Goal: Complete application form

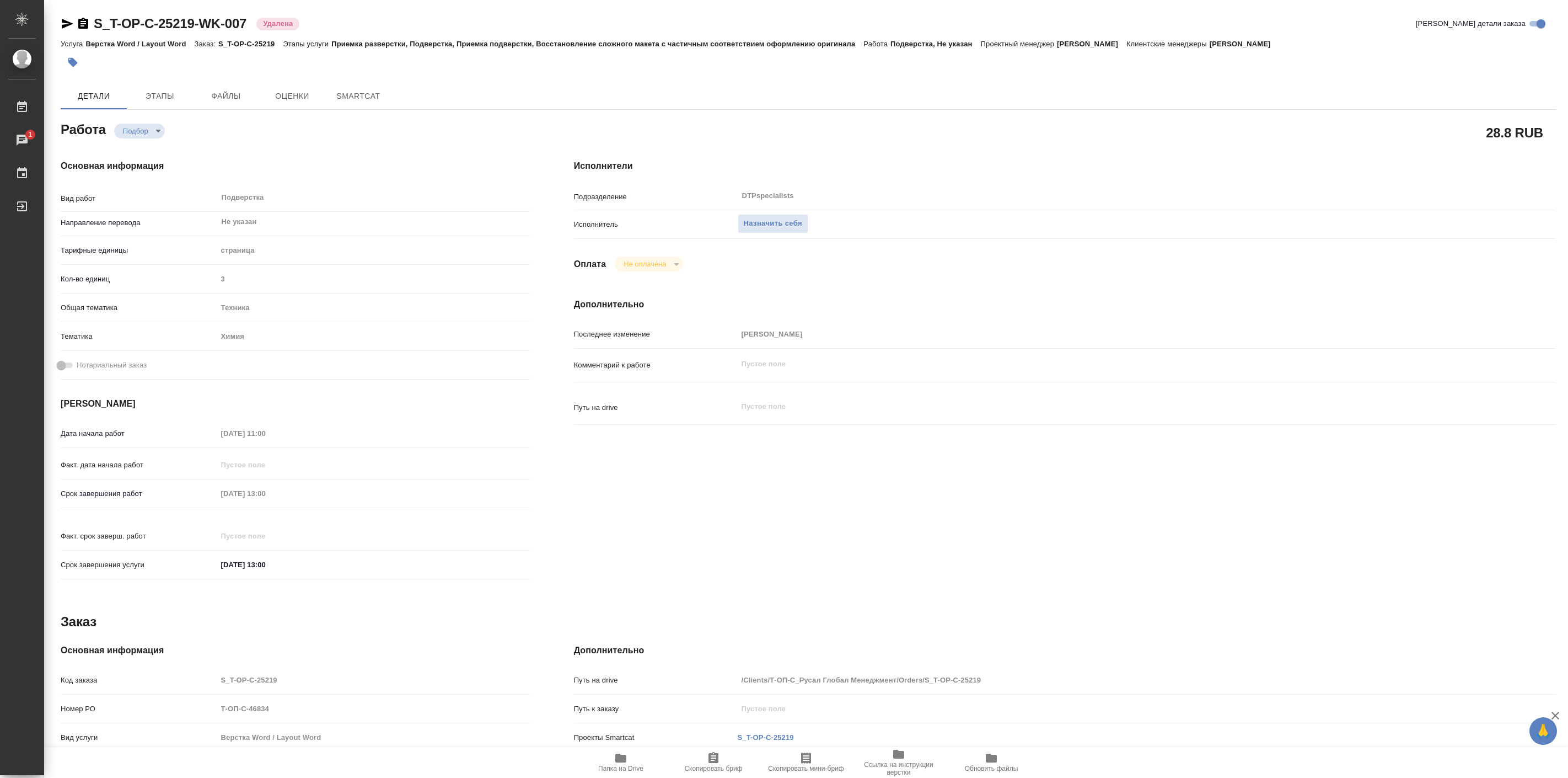
type textarea "x"
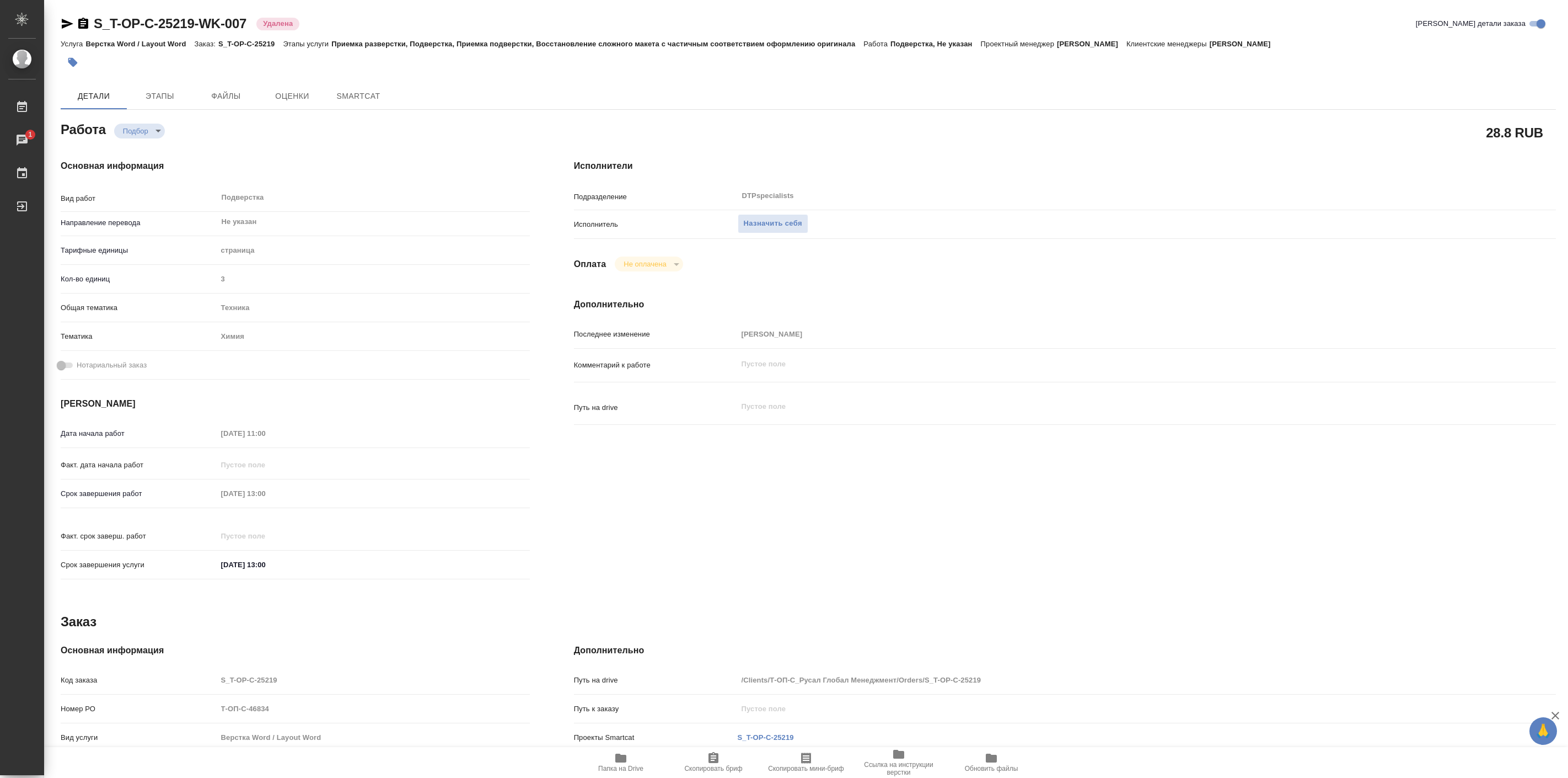
type textarea "x"
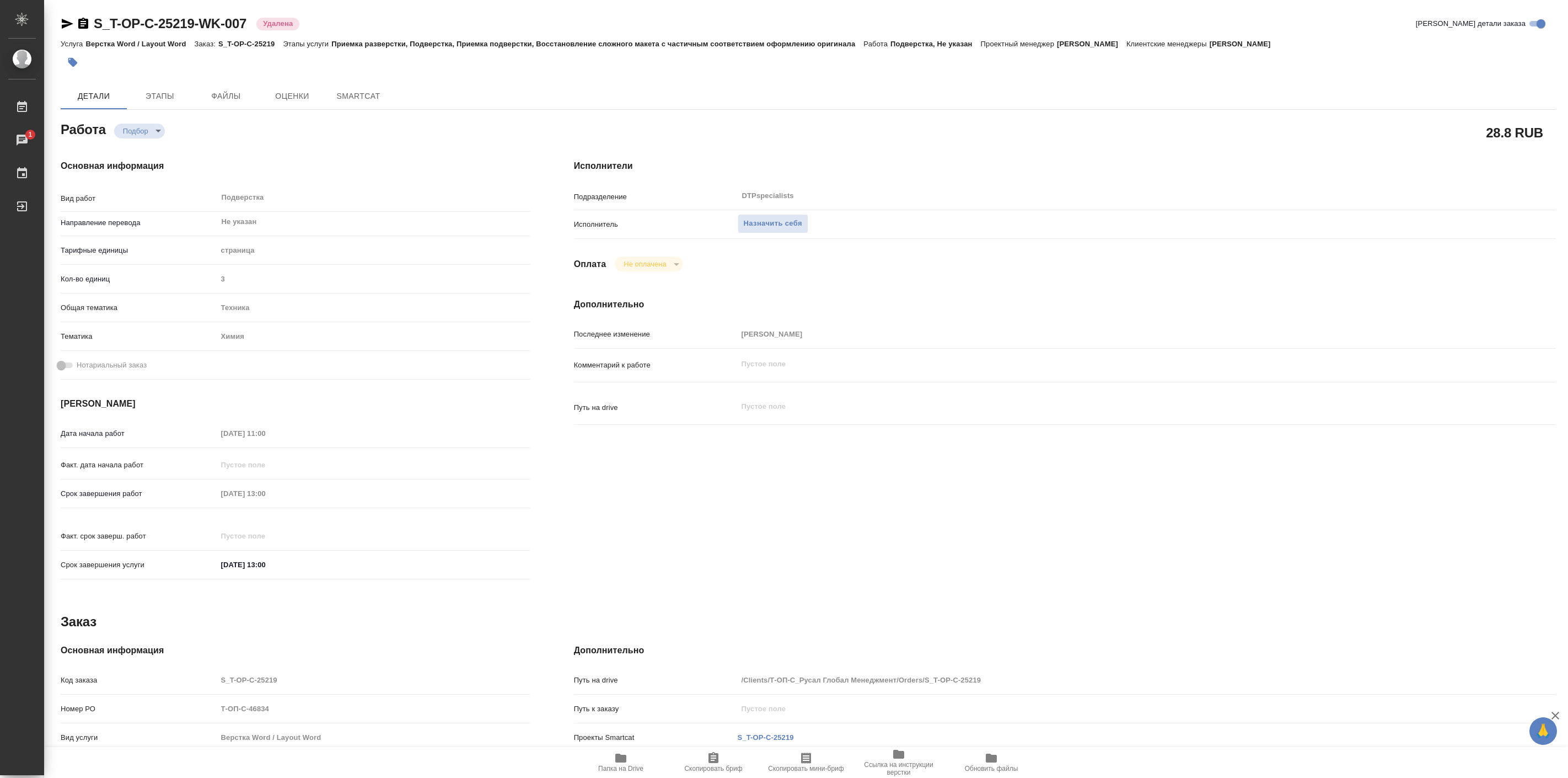
type textarea "x"
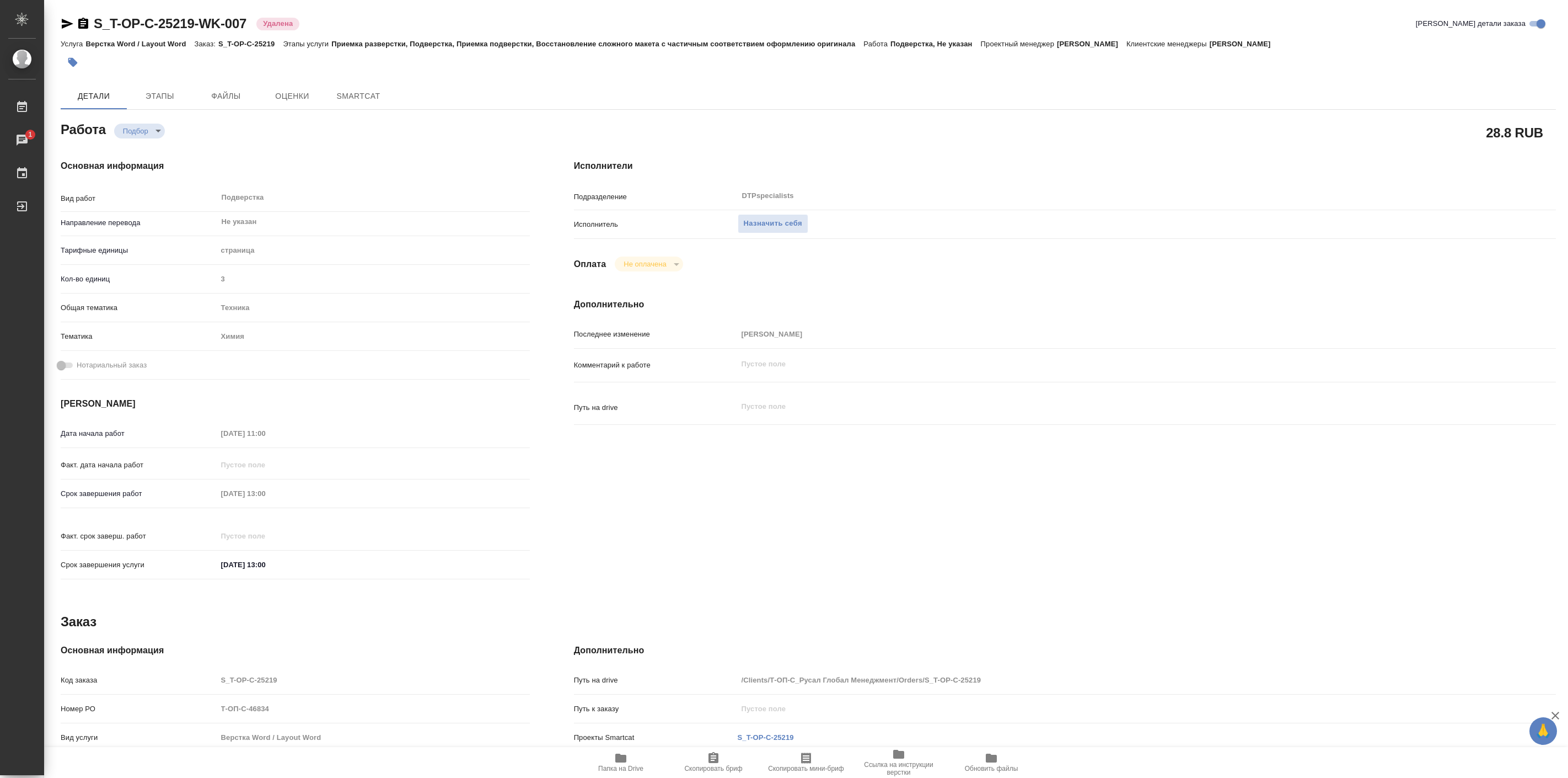
type textarea "x"
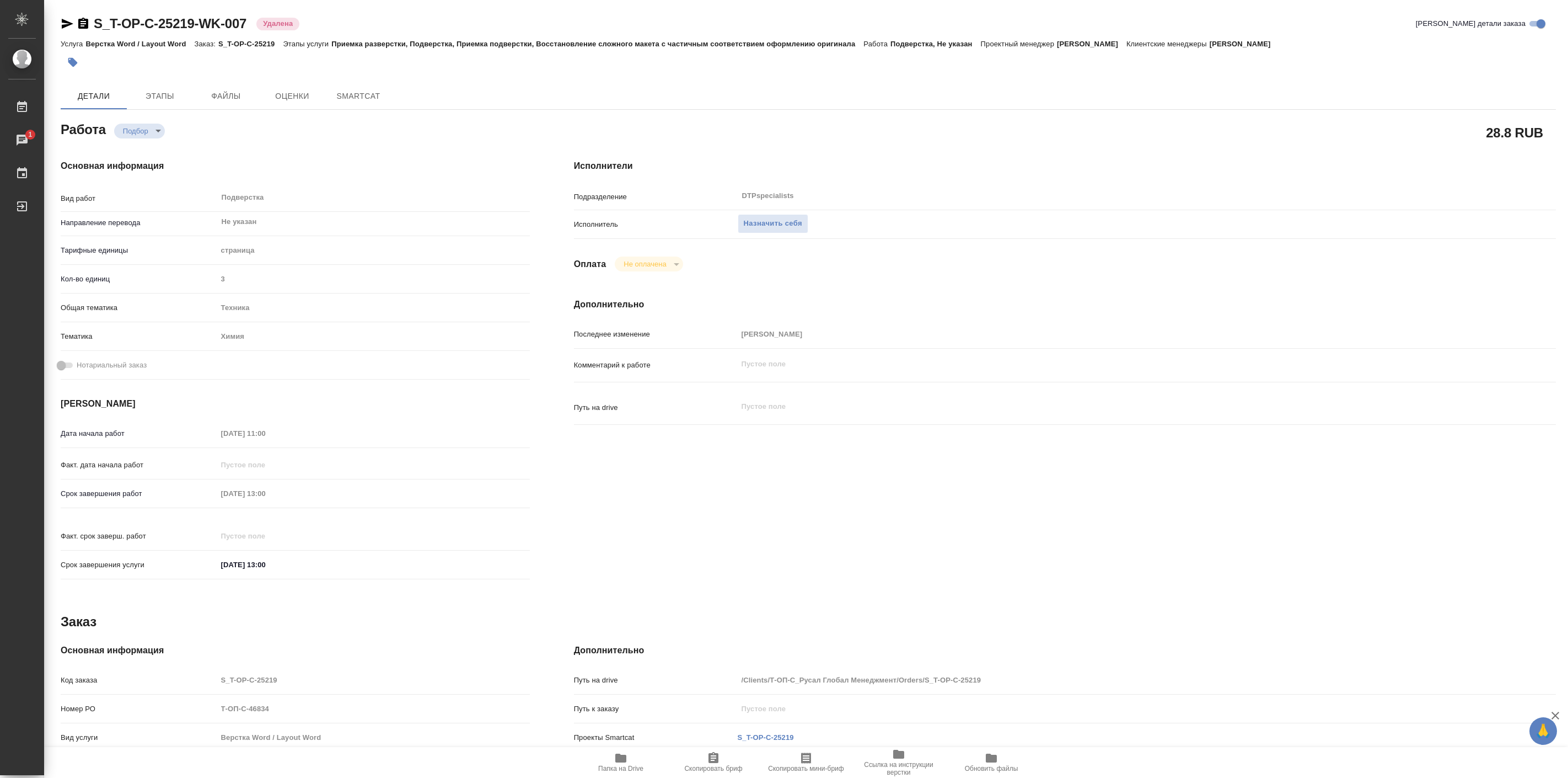
type textarea "x"
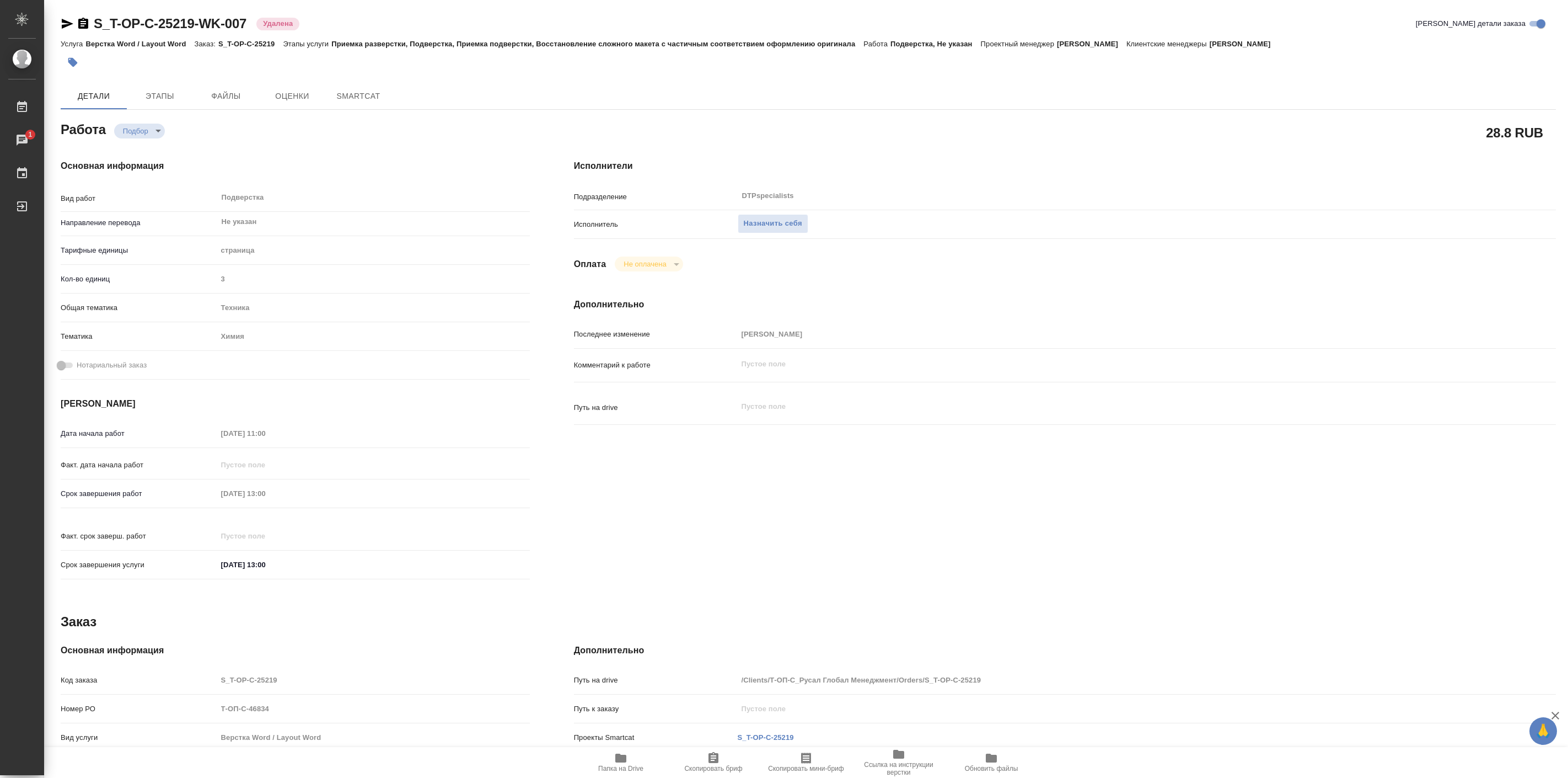
type textarea "x"
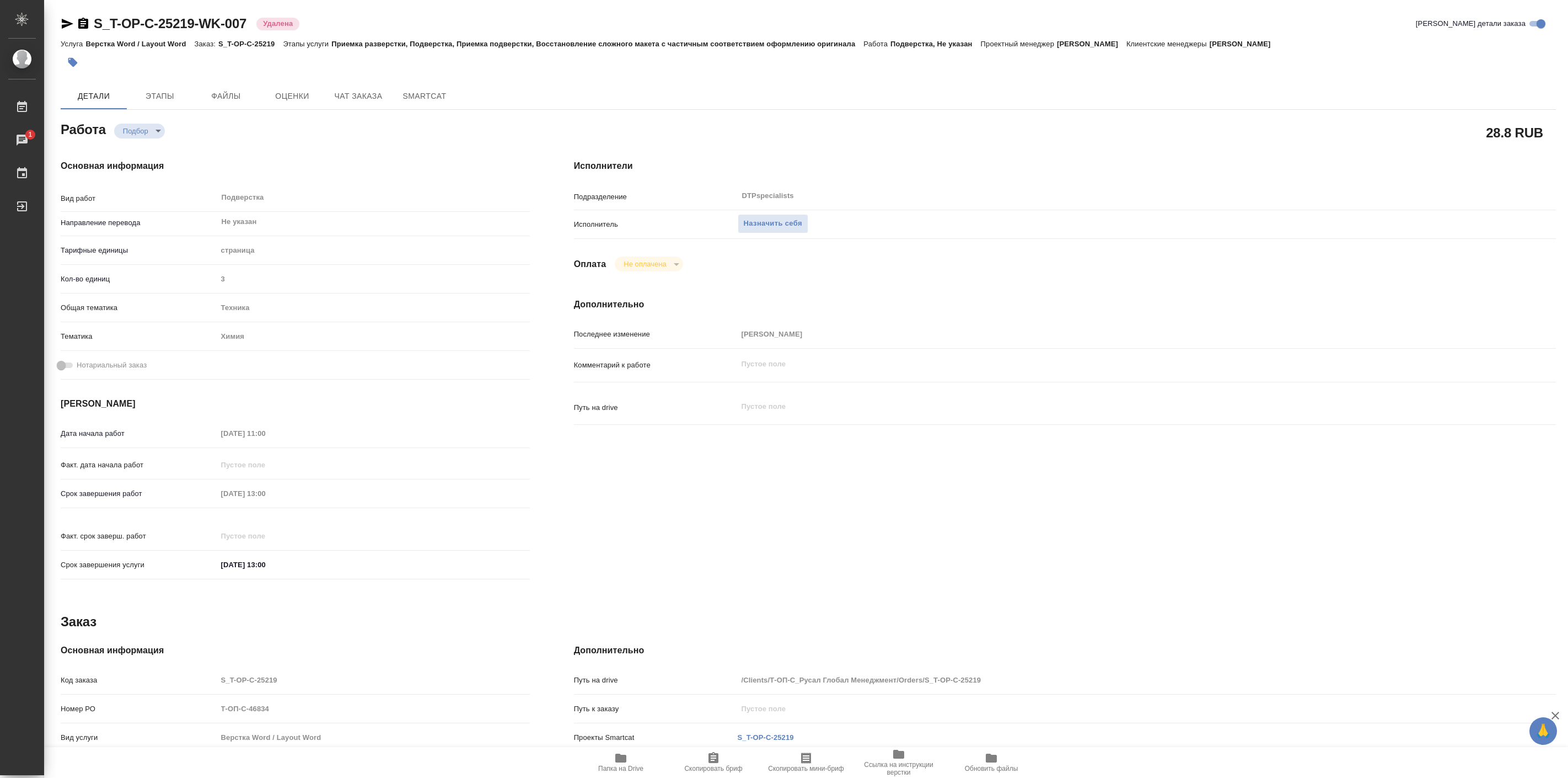
type textarea "x"
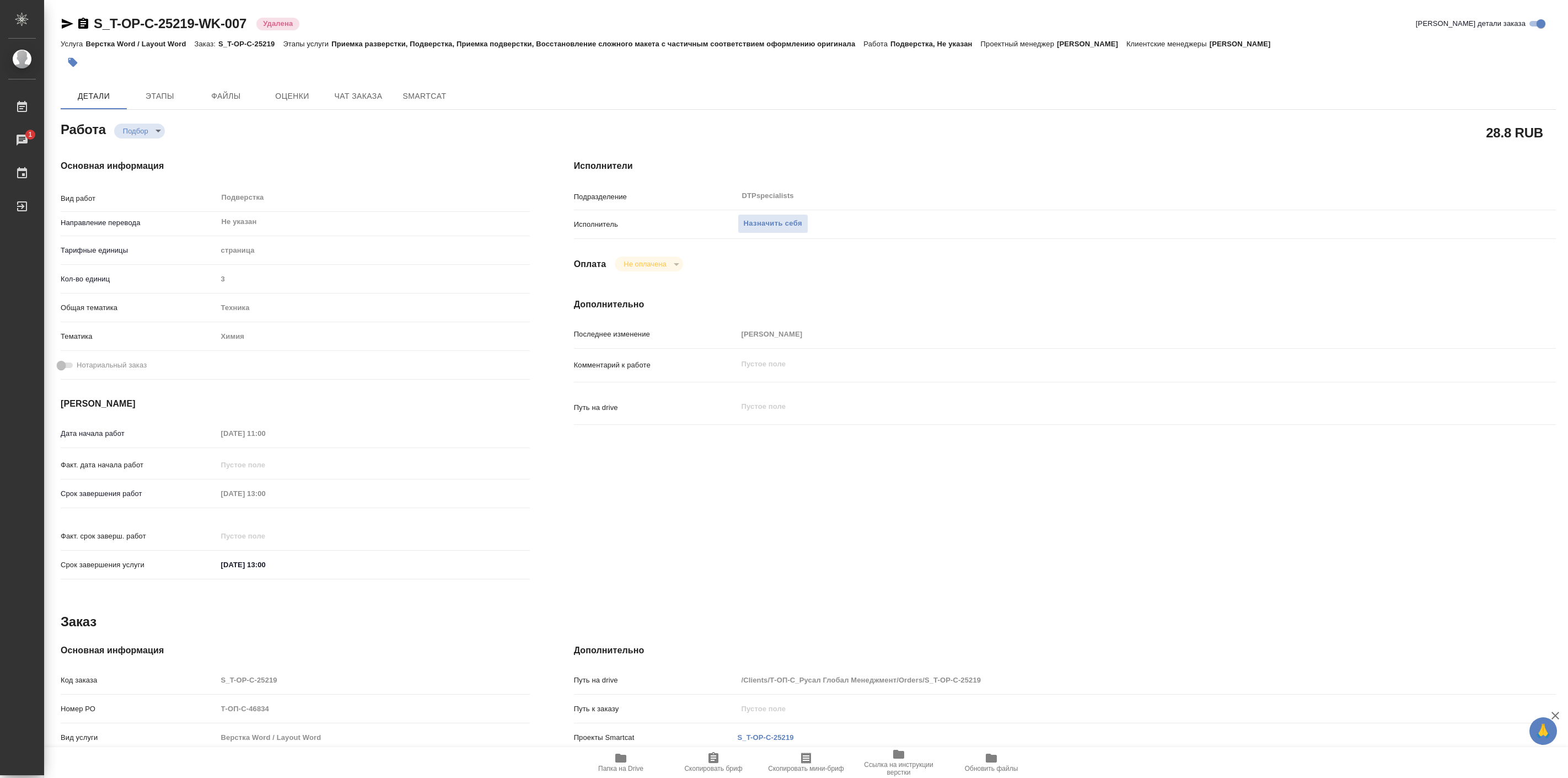
type textarea "x"
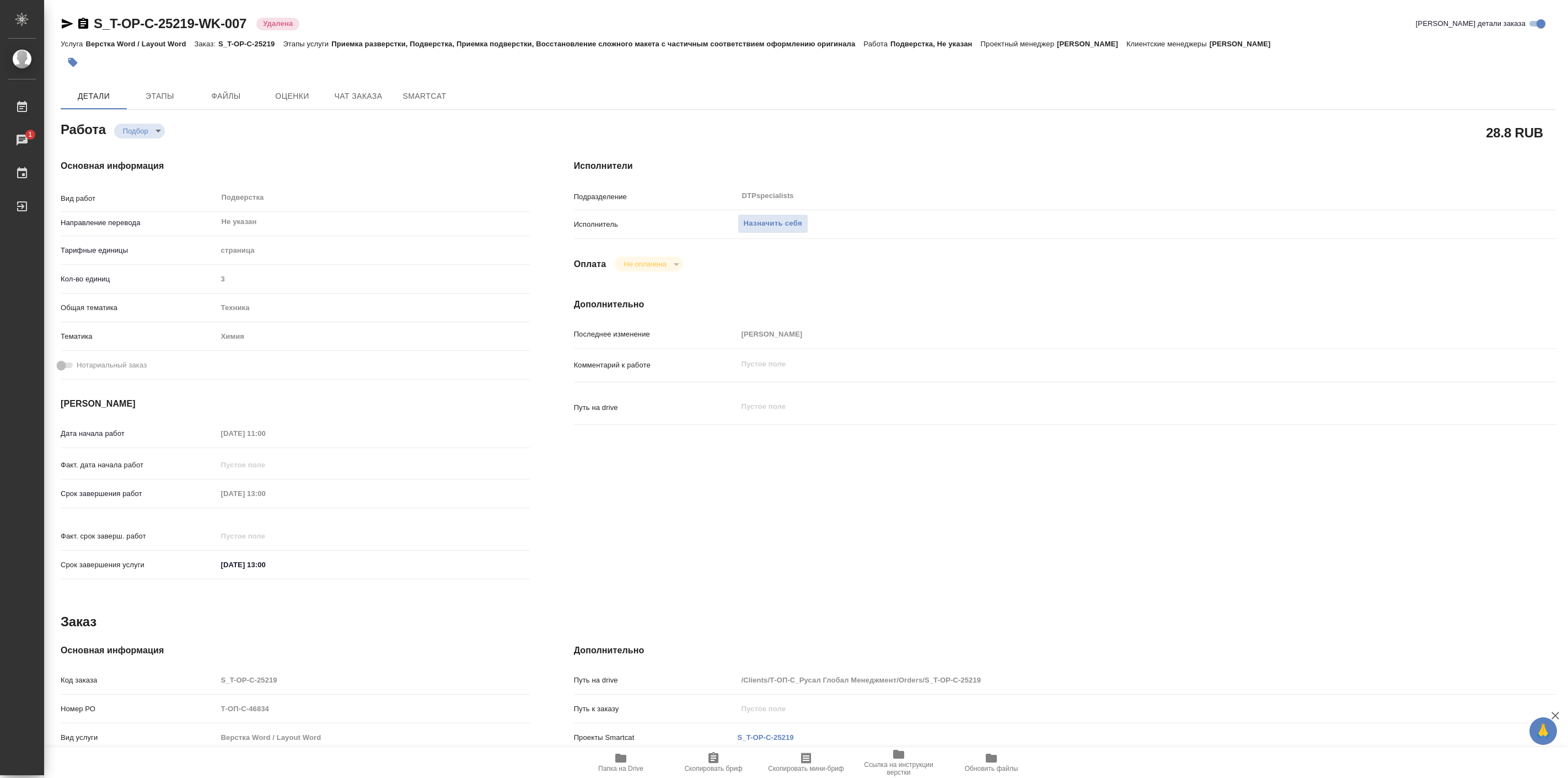
type textarea "x"
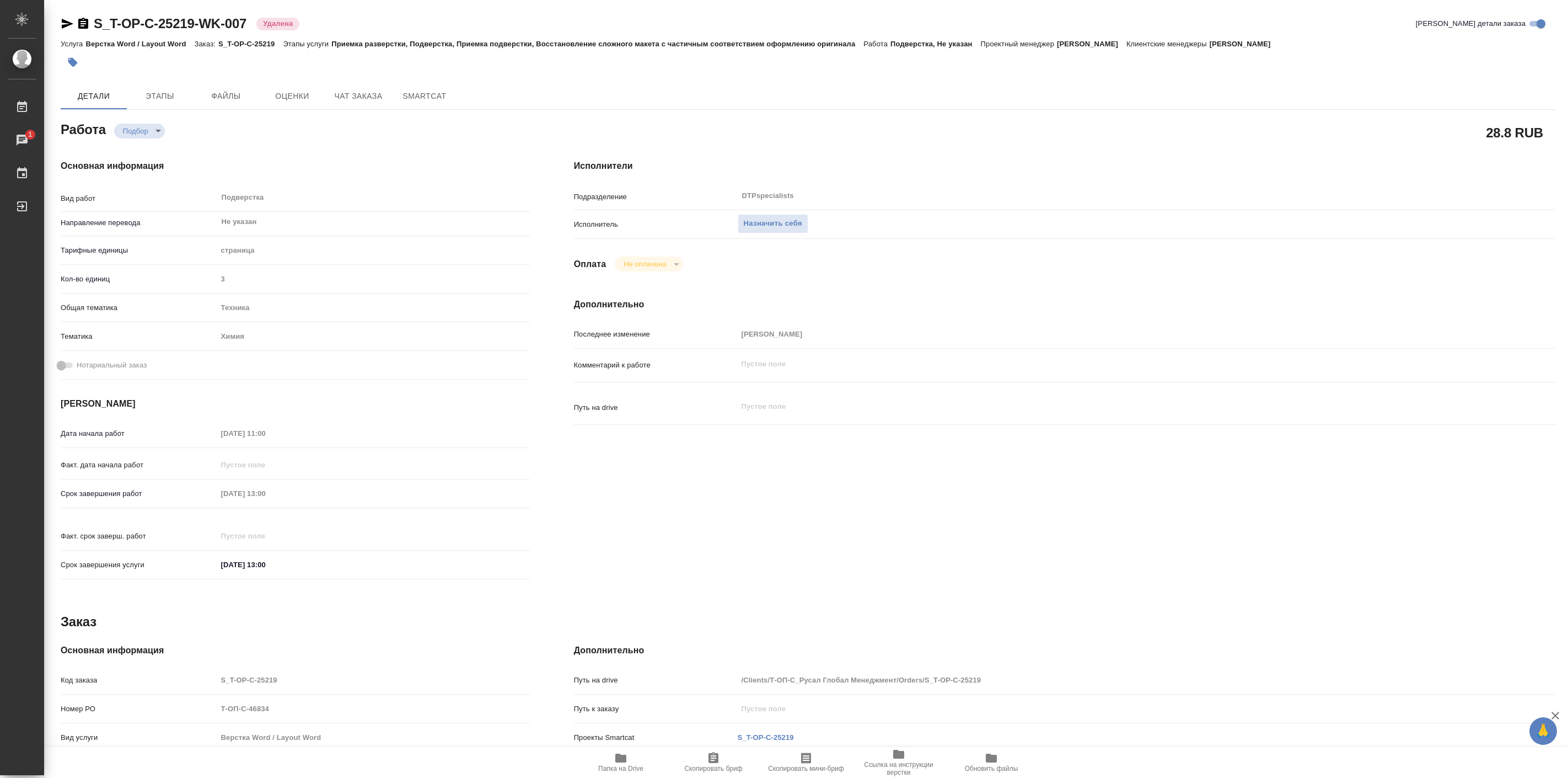
type textarea "x"
